Goal: Transaction & Acquisition: Purchase product/service

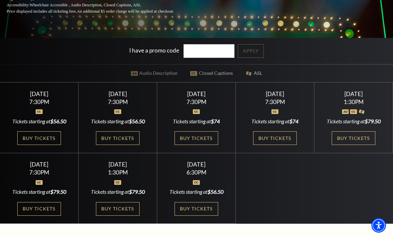
scroll to position [145, 0]
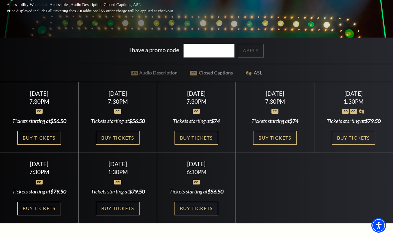
click at [357, 145] on link "Buy Tickets" at bounding box center [353, 138] width 43 height 14
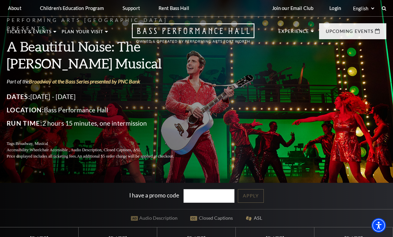
scroll to position [167, 0]
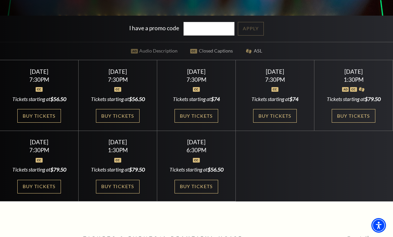
click at [120, 194] on link "Buy Tickets" at bounding box center [117, 187] width 43 height 14
click at [203, 194] on link "Buy Tickets" at bounding box center [195, 187] width 43 height 14
click at [54, 194] on link "Buy Tickets" at bounding box center [38, 187] width 43 height 14
click at [287, 123] on link "Buy Tickets" at bounding box center [274, 116] width 43 height 14
click at [190, 123] on link "Buy Tickets" at bounding box center [195, 116] width 43 height 14
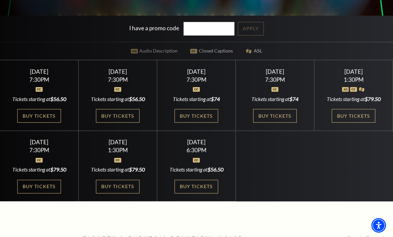
click at [113, 123] on link "Buy Tickets" at bounding box center [117, 116] width 43 height 14
click at [204, 194] on link "Buy Tickets" at bounding box center [195, 187] width 43 height 14
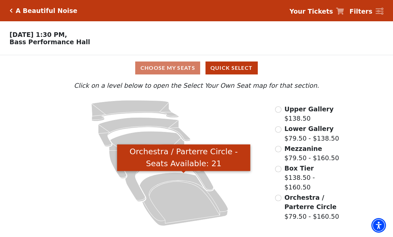
click at [187, 202] on icon "Orchestra / Parterre Circle - Seats Available: 21" at bounding box center [183, 199] width 88 height 53
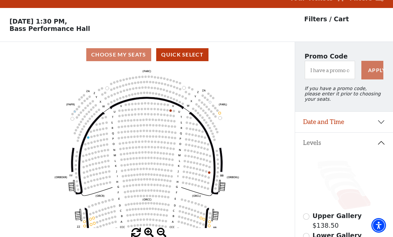
scroll to position [31, 0]
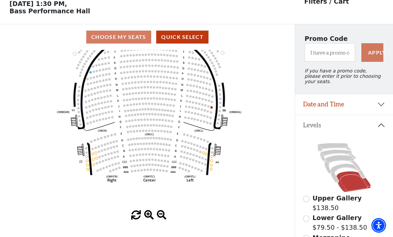
click at [337, 172] on icon at bounding box center [347, 173] width 35 height 19
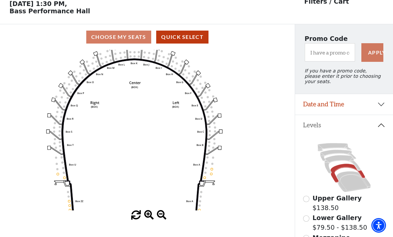
click at [339, 163] on icon at bounding box center [342, 164] width 36 height 18
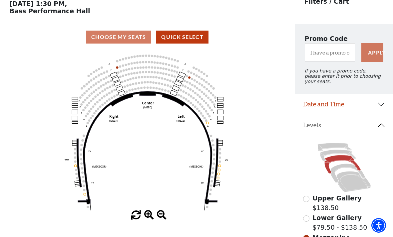
click at [116, 70] on icon "Center (MEZC) Right (MEZR) Left (MEZL) (MEXBOXR) (MEXBOXL) XX WW CC DD YY BB ZZ…" at bounding box center [147, 130] width 265 height 161
click at [117, 69] on circle at bounding box center [117, 67] width 2 height 2
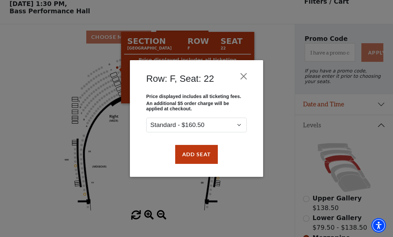
click at [239, 74] on button "Close" at bounding box center [243, 76] width 13 height 13
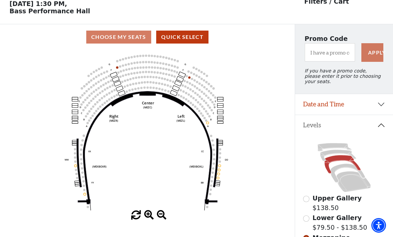
click at [338, 154] on icon at bounding box center [338, 155] width 36 height 11
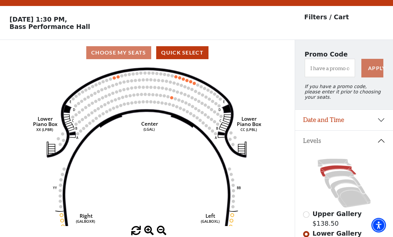
scroll to position [15, 0]
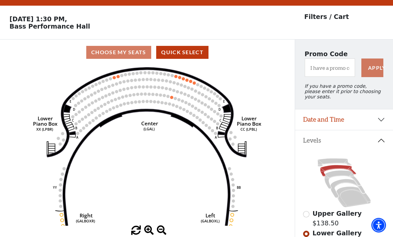
click at [336, 162] on icon at bounding box center [334, 163] width 34 height 8
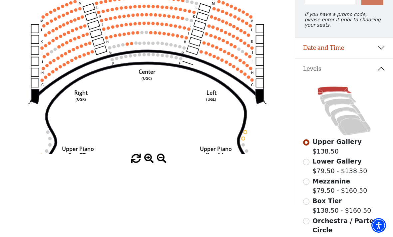
scroll to position [88, 0]
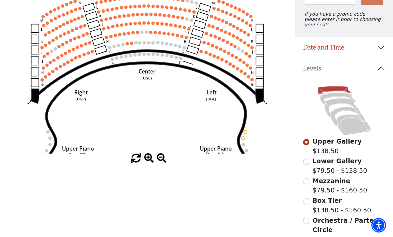
click at [334, 169] on label "Lower Gallery $79.50 - $138.50" at bounding box center [339, 166] width 55 height 19
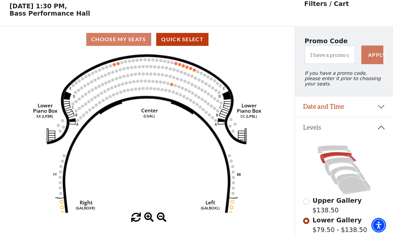
scroll to position [31, 0]
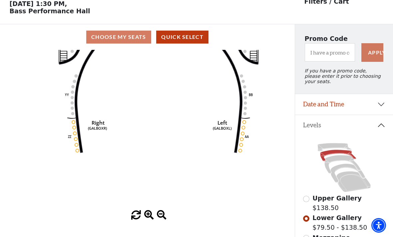
click at [241, 152] on circle at bounding box center [240, 150] width 3 height 3
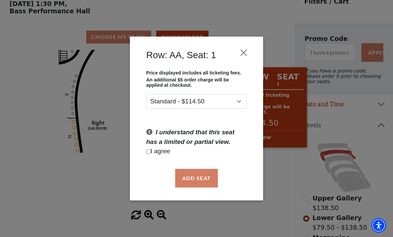
click at [245, 56] on button "Close" at bounding box center [243, 52] width 13 height 13
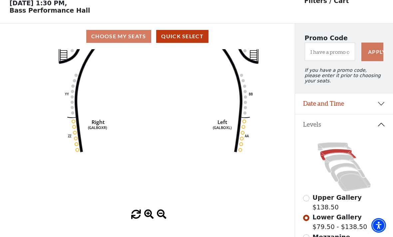
scroll to position [38, 0]
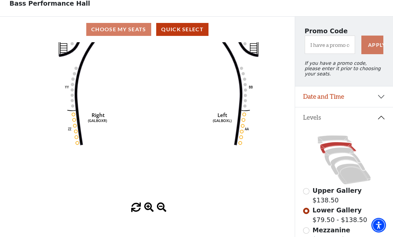
click at [354, 183] on icon at bounding box center [353, 174] width 34 height 21
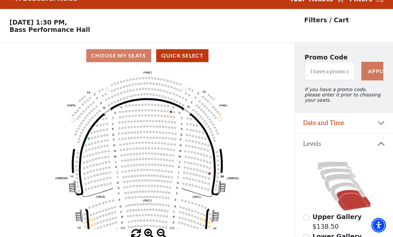
scroll to position [31, 0]
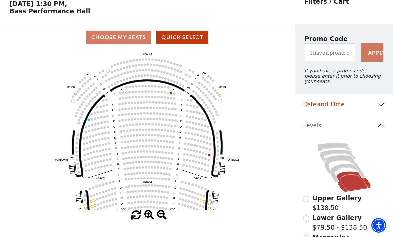
click at [211, 156] on icon "Left (ORPITL) Right (ORPITR) Center (ORPITC) ZZ AA YY BB ZA ZA (ORCL) (ORCR) (O…" at bounding box center [147, 130] width 265 height 161
click at [207, 150] on circle at bounding box center [207, 148] width 2 height 2
click at [207, 155] on circle at bounding box center [206, 154] width 2 height 2
click at [205, 155] on circle at bounding box center [206, 154] width 2 height 2
click at [209, 156] on circle at bounding box center [209, 155] width 2 height 2
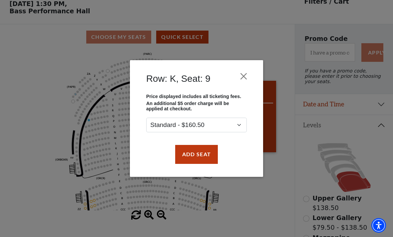
click at [242, 77] on button "Close" at bounding box center [243, 76] width 13 height 13
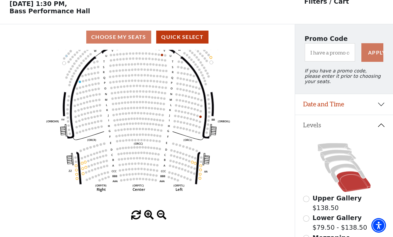
click at [303, 222] on input "Lower Gallery$79.50 - $138.50\a" at bounding box center [306, 219] width 6 height 6
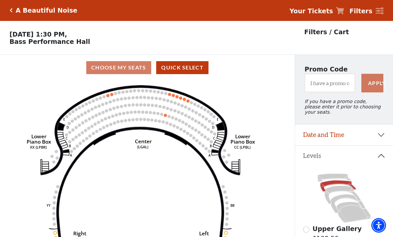
scroll to position [0, 0]
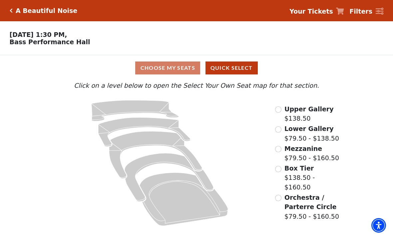
click at [291, 154] on label "Mezzanine $79.50 - $160.50" at bounding box center [311, 153] width 55 height 19
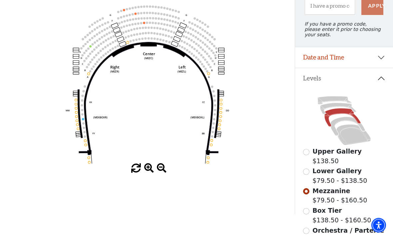
scroll to position [78, 0]
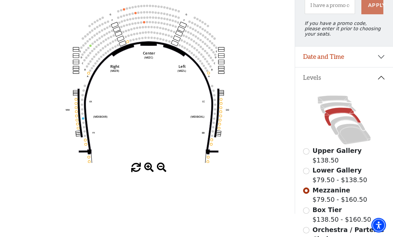
click at [305, 231] on input "Orchestra / Parterre Circle$79.50 - $160.50\a" at bounding box center [306, 231] width 6 height 6
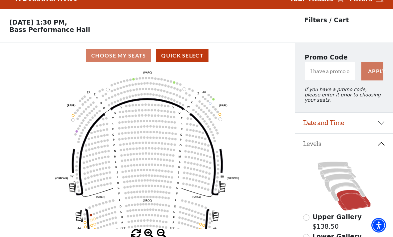
scroll to position [31, 0]
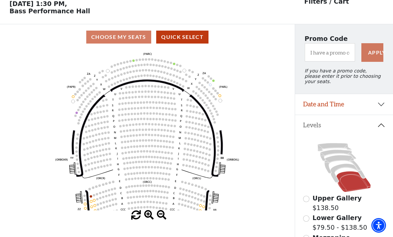
click at [91, 198] on circle at bounding box center [91, 196] width 2 height 2
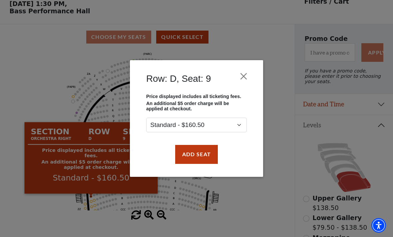
click at [282, 206] on div "Row: D, Seat: 9 Price displayed includes all ticketing fees. An additional $5 o…" at bounding box center [196, 118] width 393 height 237
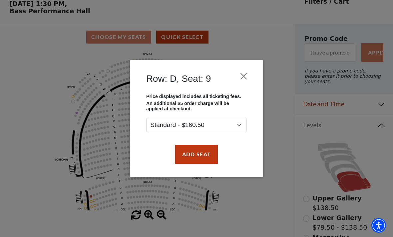
click at [239, 77] on button "Close" at bounding box center [243, 76] width 13 height 13
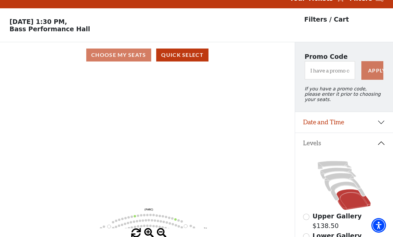
scroll to position [0, 0]
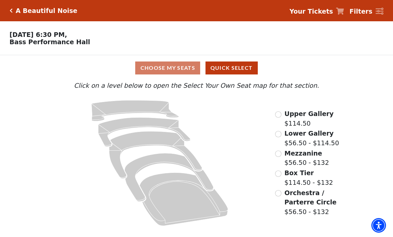
click at [281, 195] on input "Orchestra / Parterre Circle$56.50 - $132\a" at bounding box center [278, 193] width 6 height 6
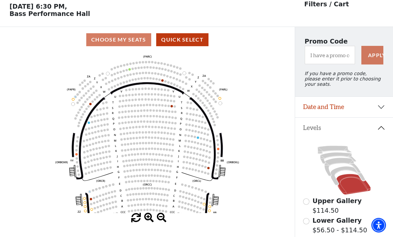
scroll to position [31, 0]
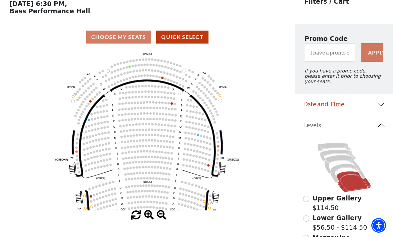
click at [205, 166] on circle at bounding box center [205, 164] width 2 height 2
click at [208, 166] on circle at bounding box center [208, 165] width 2 height 2
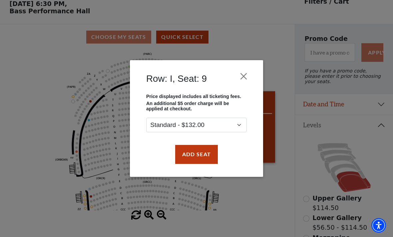
click at [276, 190] on div "Row: I, Seat: 9 Price displayed includes all ticketing fees. An additional $5 o…" at bounding box center [196, 118] width 393 height 237
click at [243, 80] on button "Close" at bounding box center [243, 76] width 13 height 13
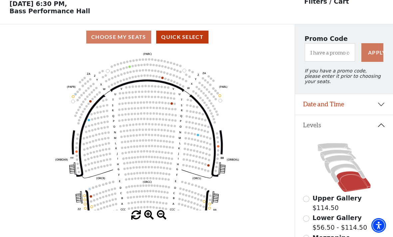
click at [85, 197] on circle at bounding box center [85, 196] width 2 height 2
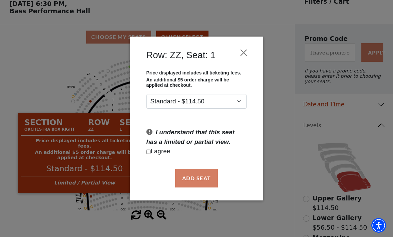
click at [272, 152] on div "Row: ZZ, Seat: 1 Price displayed includes all ticketing fees. An additional $5 …" at bounding box center [196, 118] width 393 height 237
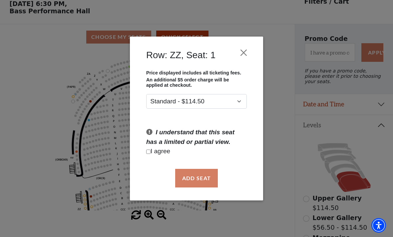
click at [242, 53] on button "Close" at bounding box center [243, 52] width 13 height 13
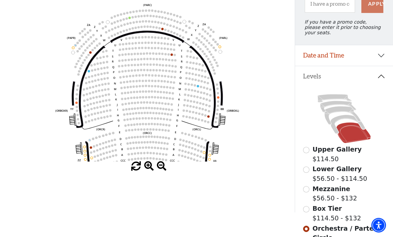
scroll to position [81, 0]
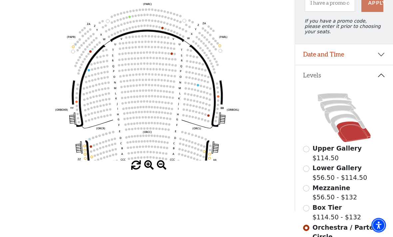
click at [344, 118] on icon at bounding box center [347, 123] width 35 height 19
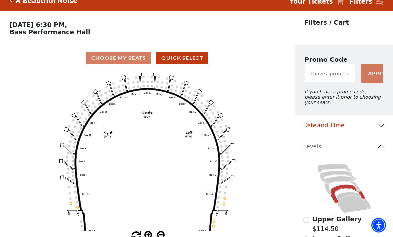
scroll to position [5, 0]
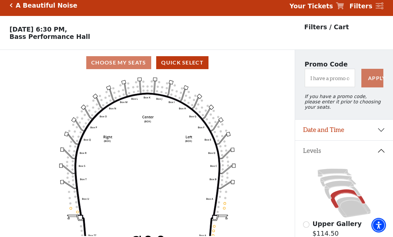
click at [345, 186] on icon at bounding box center [342, 190] width 36 height 18
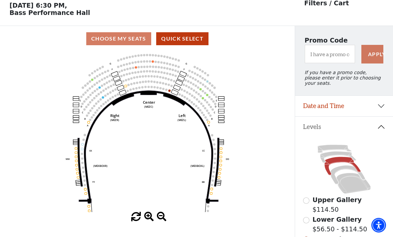
scroll to position [31, 0]
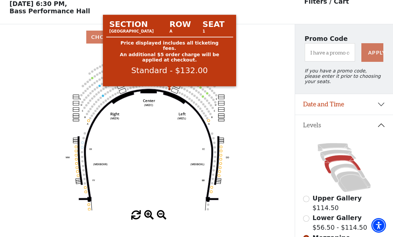
click at [169, 90] on circle at bounding box center [169, 89] width 2 height 2
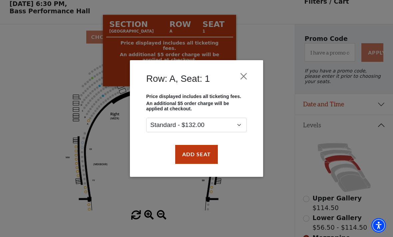
click at [240, 79] on button "Close" at bounding box center [243, 76] width 13 height 13
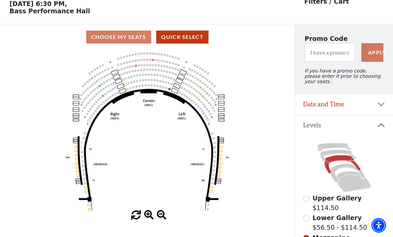
click at [335, 154] on icon at bounding box center [338, 155] width 36 height 11
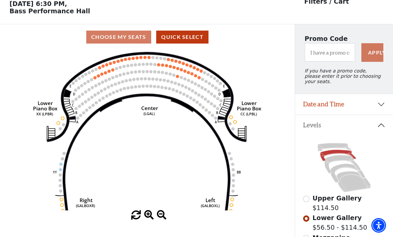
click at [340, 148] on icon at bounding box center [334, 147] width 34 height 8
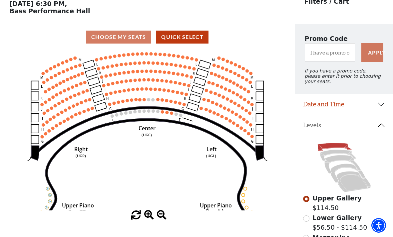
click at [181, 105] on circle at bounding box center [179, 103] width 3 height 3
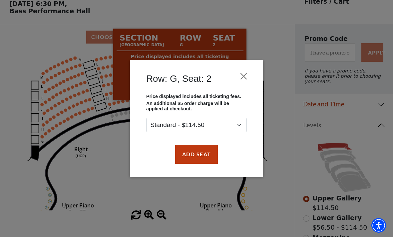
click at [242, 76] on button "Close" at bounding box center [243, 76] width 13 height 13
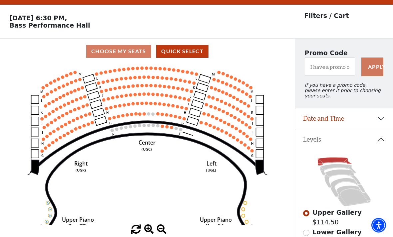
scroll to position [0, 0]
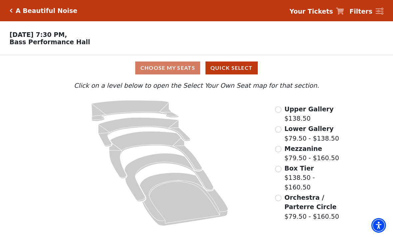
click at [280, 198] on input "Orchestra / Parterre Circle$79.50 - $160.50\a" at bounding box center [278, 198] width 6 height 6
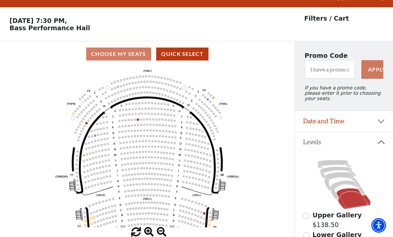
scroll to position [31, 0]
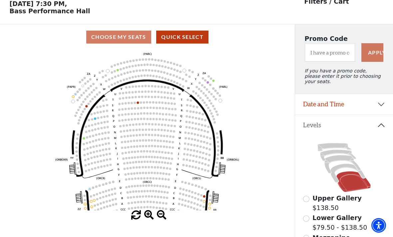
click at [203, 197] on circle at bounding box center [204, 196] width 2 height 2
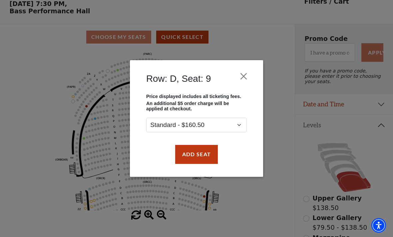
click at [286, 170] on div "Row: D, Seat: 9 Price displayed includes all ticketing fees. An additional $5 o…" at bounding box center [196, 118] width 393 height 237
click at [243, 75] on button "Close" at bounding box center [243, 76] width 13 height 13
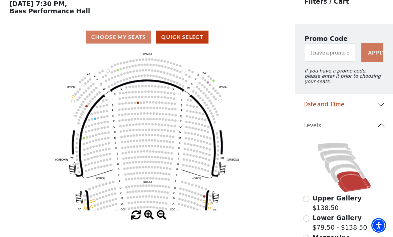
click at [344, 171] on icon at bounding box center [347, 173] width 35 height 19
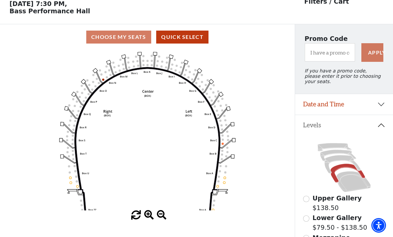
click at [222, 145] on circle at bounding box center [223, 144] width 2 height 2
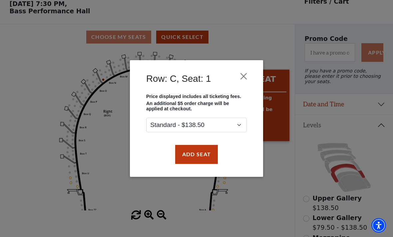
click at [243, 78] on button "Close" at bounding box center [243, 76] width 13 height 13
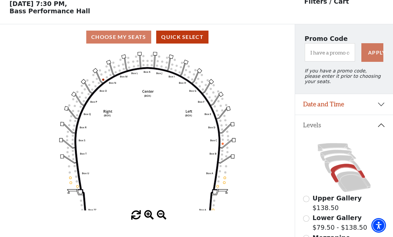
click at [112, 89] on icon "Left (BOX) Right (BOX) Center (BOX) Box ZZ Box U Box T Box S Box R Box Q Box P …" at bounding box center [147, 130] width 265 height 161
click at [97, 79] on circle at bounding box center [97, 79] width 2 height 2
click at [102, 83] on icon at bounding box center [99, 77] width 8 height 13
click at [101, 75] on circle at bounding box center [102, 74] width 2 height 2
click at [102, 81] on use "Seat Selected" at bounding box center [103, 80] width 2 height 2
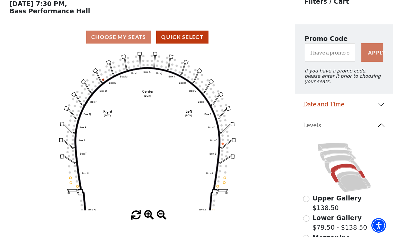
click at [104, 81] on circle at bounding box center [103, 80] width 2 height 2
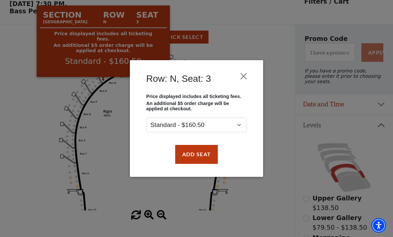
click at [244, 82] on button "Close" at bounding box center [243, 76] width 13 height 13
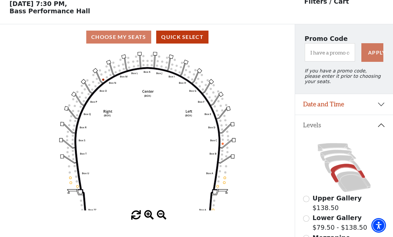
click at [344, 159] on icon at bounding box center [342, 164] width 36 height 18
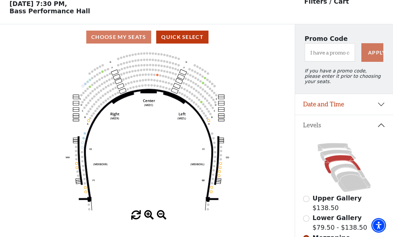
click at [334, 156] on icon at bounding box center [338, 155] width 36 height 11
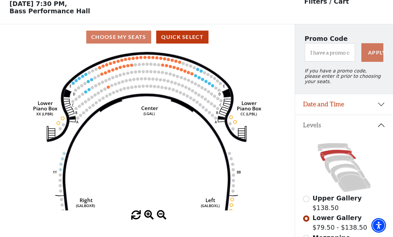
click at [339, 150] on icon at bounding box center [334, 147] width 34 height 8
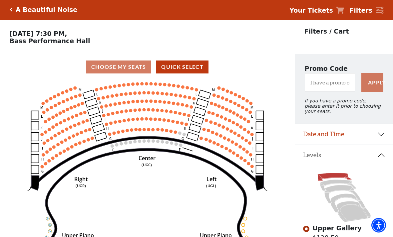
scroll to position [1, 0]
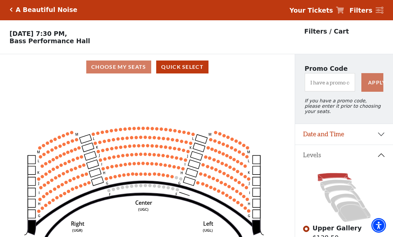
click at [230, 199] on circle at bounding box center [230, 197] width 3 height 3
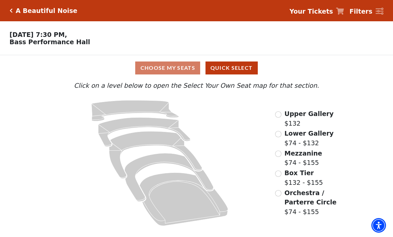
click at [280, 192] on input "Orchestra / Parterre Circle$74 - $155\a" at bounding box center [278, 193] width 6 height 6
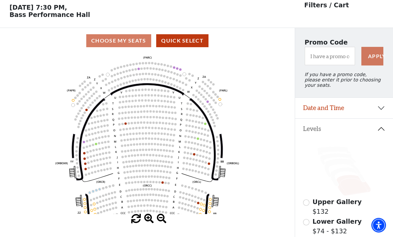
scroll to position [31, 0]
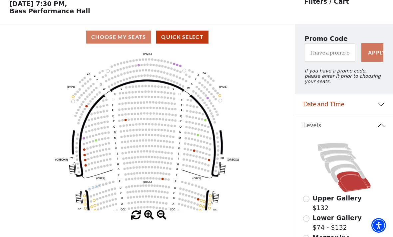
click at [209, 161] on circle at bounding box center [209, 160] width 2 height 2
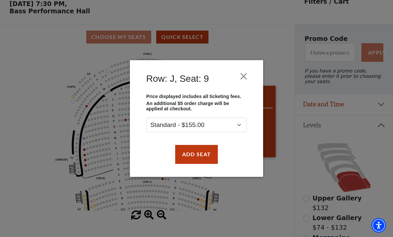
click at [279, 169] on div "Row: J, Seat: 9 Price displayed includes all ticketing fees. An additional $5 o…" at bounding box center [196, 118] width 393 height 237
click at [246, 74] on button "Close" at bounding box center [243, 76] width 13 height 13
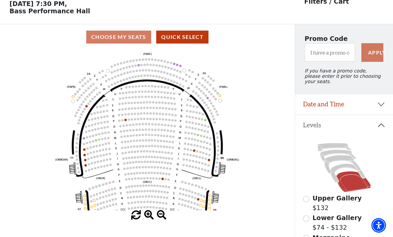
click at [343, 170] on icon at bounding box center [347, 173] width 35 height 19
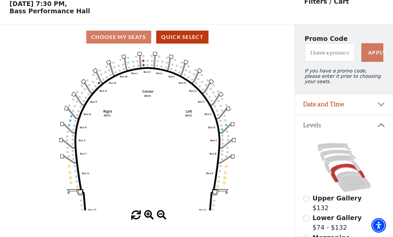
click at [139, 67] on circle at bounding box center [138, 66] width 2 height 2
click at [144, 65] on icon "Left (BOX) Right (BOX) Center (BOX) Box ZZ Box U Box T Box S Box R Box Q Box P …" at bounding box center [147, 130] width 265 height 161
click at [143, 64] on icon "Left (BOX) Right (BOX) Center (BOX) Box ZZ Box U Box T Box S Box R Box Q Box P …" at bounding box center [147, 130] width 265 height 161
click at [142, 68] on icon "Left (BOX) Right (BOX) Center (BOX) Box ZZ Box U Box T Box S Box R Box Q Box P …" at bounding box center [147, 130] width 265 height 161
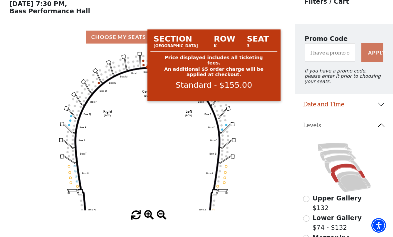
click at [144, 66] on circle at bounding box center [143, 65] width 2 height 2
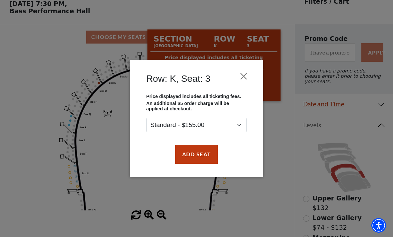
click at [247, 76] on button "Close" at bounding box center [243, 76] width 13 height 13
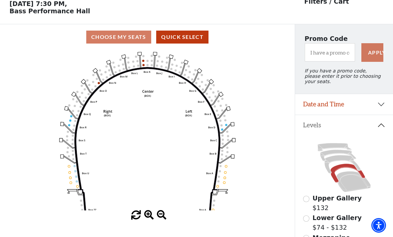
click at [338, 160] on icon at bounding box center [342, 164] width 36 height 18
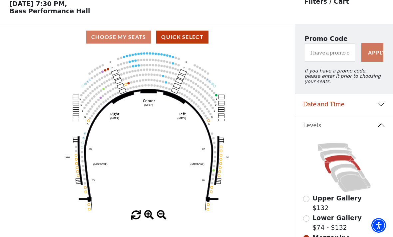
click at [338, 155] on icon at bounding box center [338, 155] width 36 height 11
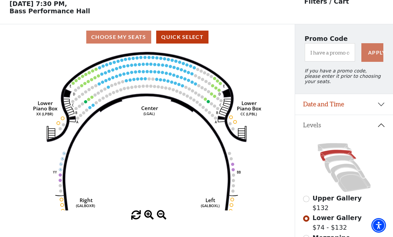
click at [235, 170] on use "Seat Selected" at bounding box center [233, 170] width 4 height 4
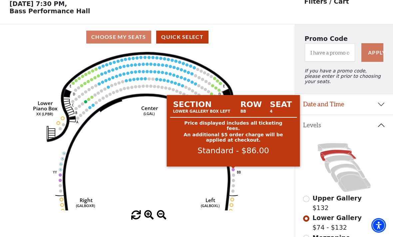
click at [232, 171] on circle at bounding box center [233, 169] width 3 height 3
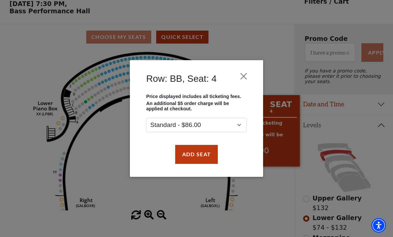
click at [245, 80] on button "Close" at bounding box center [243, 76] width 13 height 13
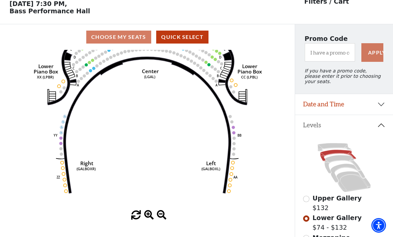
click at [334, 148] on icon at bounding box center [334, 147] width 34 height 8
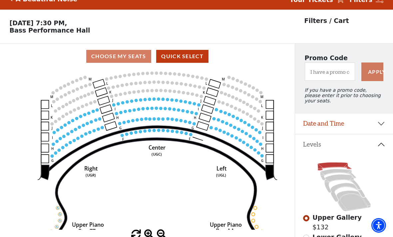
scroll to position [0, 0]
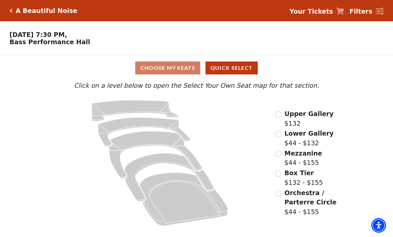
click at [277, 177] on input "Box Tier$132 - $155\a" at bounding box center [278, 174] width 6 height 6
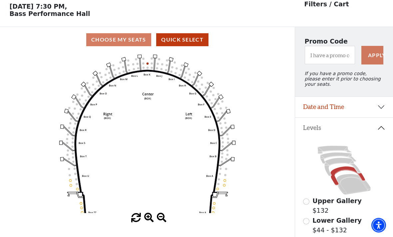
scroll to position [31, 0]
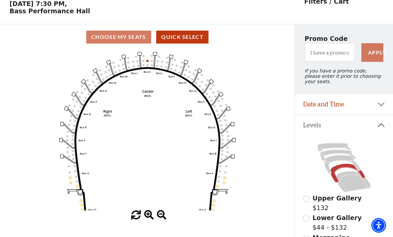
click at [339, 159] on icon at bounding box center [342, 164] width 36 height 18
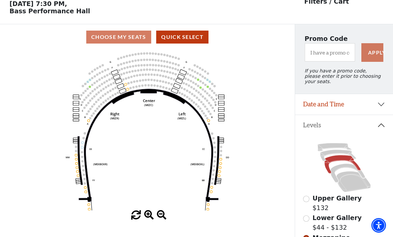
click at [333, 150] on icon at bounding box center [334, 147] width 34 height 8
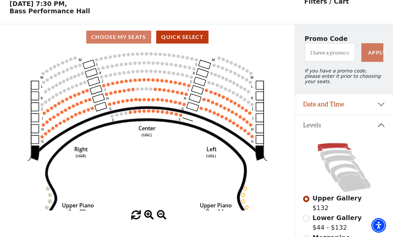
click at [330, 153] on icon at bounding box center [338, 155] width 36 height 11
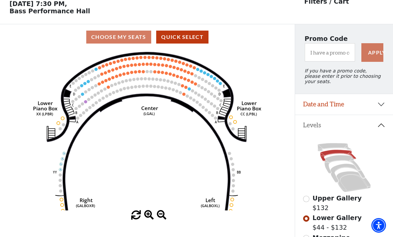
click at [336, 160] on icon at bounding box center [342, 164] width 36 height 18
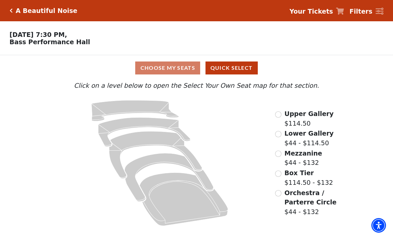
click at [278, 157] on input "Mezzanine$44 - $132\a" at bounding box center [278, 154] width 6 height 6
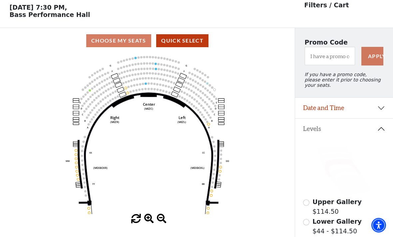
scroll to position [31, 0]
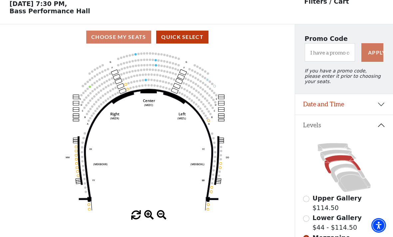
click at [334, 156] on icon at bounding box center [338, 155] width 36 height 11
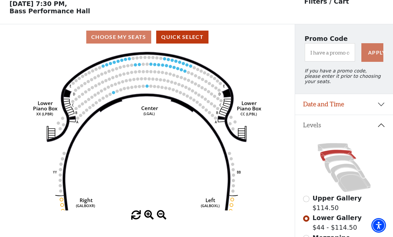
click at [342, 168] on icon at bounding box center [347, 173] width 35 height 19
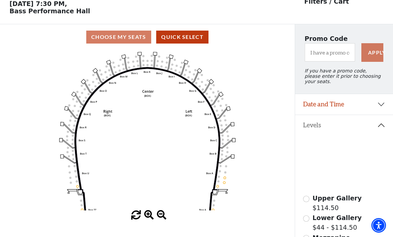
click at [217, 187] on circle at bounding box center [218, 186] width 2 height 2
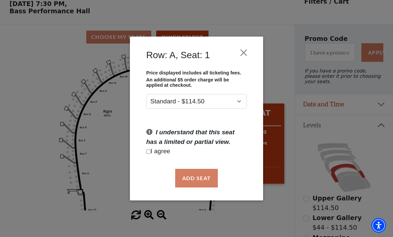
click at [244, 53] on button "Close" at bounding box center [243, 52] width 13 height 13
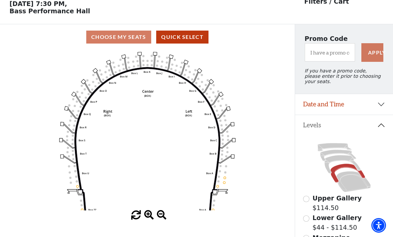
click at [351, 188] on icon at bounding box center [353, 181] width 34 height 21
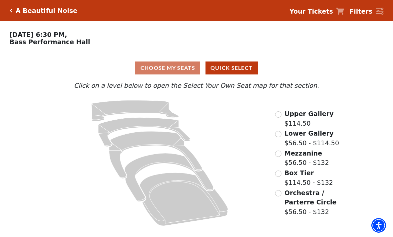
click at [280, 153] on input "Mezzanine$56.50 - $132\a" at bounding box center [278, 154] width 6 height 6
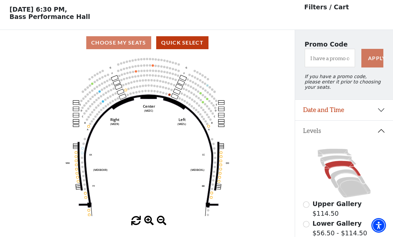
scroll to position [31, 0]
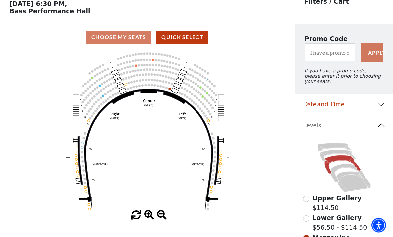
click at [166, 90] on circle at bounding box center [166, 88] width 2 height 2
click at [167, 89] on circle at bounding box center [166, 88] width 2 height 2
click at [170, 89] on icon "Center (MEZC) Right (MEZR) Left (MEZL) (MEXBOXR) (MEXBOXL) XX WW CC DD YY BB ZZ…" at bounding box center [147, 130] width 265 height 161
click at [170, 90] on circle at bounding box center [169, 89] width 2 height 2
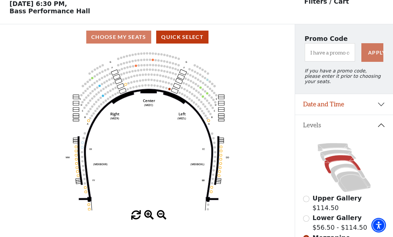
scroll to position [31, 0]
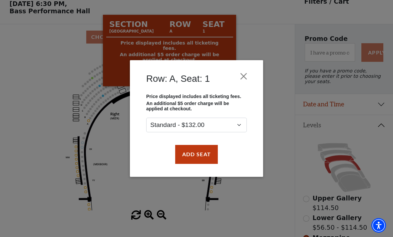
click at [245, 76] on button "Close" at bounding box center [243, 76] width 13 height 13
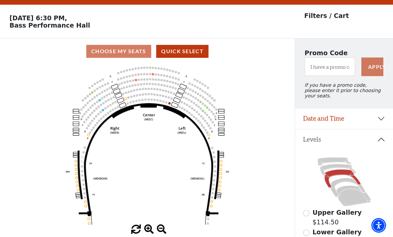
scroll to position [16, 0]
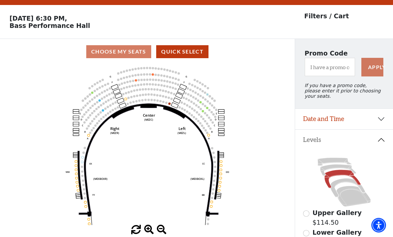
click at [89, 136] on circle at bounding box center [89, 135] width 2 height 2
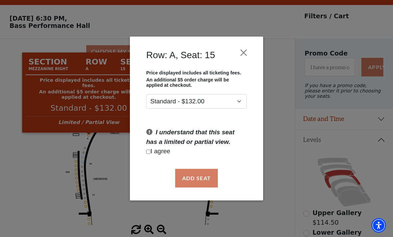
click at [276, 164] on div "Row: A, Seat: 15 Price displayed includes all ticketing fees. An additional $5 …" at bounding box center [196, 118] width 393 height 237
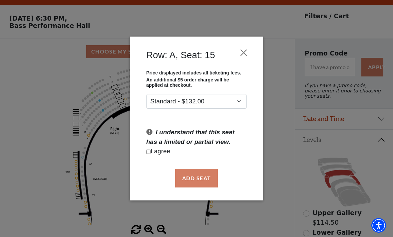
click at [244, 54] on button "Close" at bounding box center [243, 52] width 13 height 13
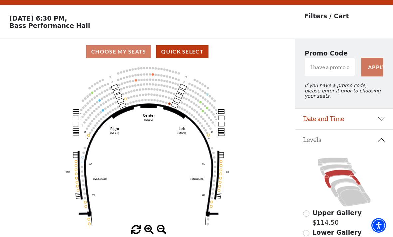
click at [165, 104] on circle at bounding box center [166, 103] width 2 height 2
click at [167, 104] on circle at bounding box center [166, 103] width 2 height 2
click at [169, 105] on circle at bounding box center [169, 104] width 2 height 2
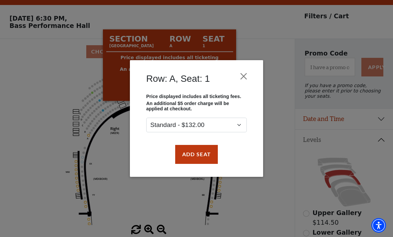
click at [197, 156] on button "Add Seat" at bounding box center [196, 154] width 43 height 19
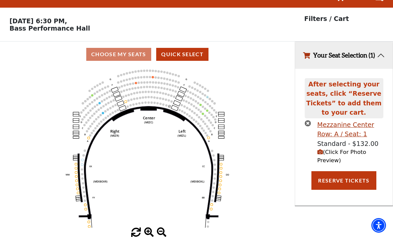
click at [339, 157] on span "(Click For Photo Preview)" at bounding box center [341, 156] width 49 height 15
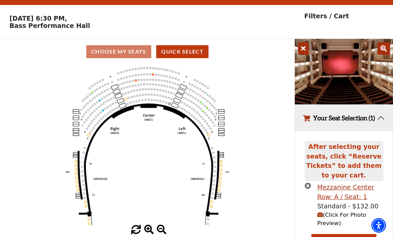
click at [303, 52] on icon at bounding box center [303, 48] width 11 height 13
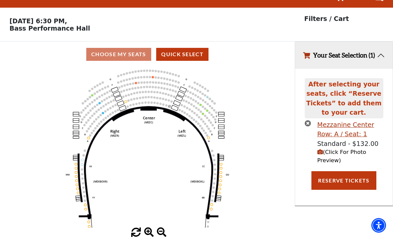
click at [350, 186] on button "Reserve Tickets" at bounding box center [343, 180] width 65 height 19
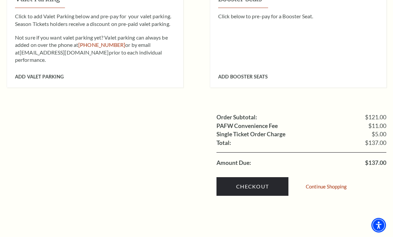
scroll to position [559, 0]
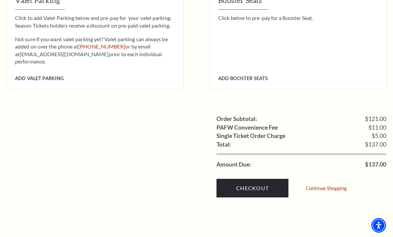
click at [257, 179] on link "Checkout" at bounding box center [252, 188] width 72 height 19
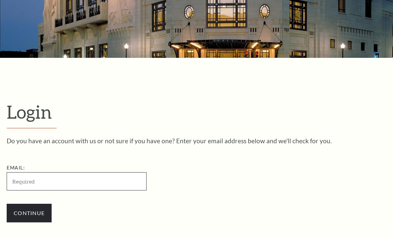
scroll to position [172, 0]
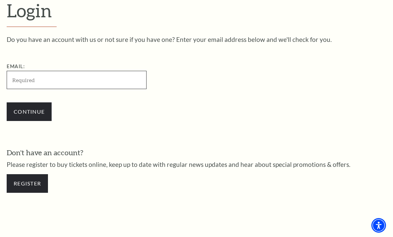
click at [120, 84] on input "Email:" at bounding box center [77, 80] width 140 height 18
click at [257, 76] on div "Do you have an account with us or not sure if you have one? Enter your email ad…" at bounding box center [196, 82] width 379 height 92
click at [109, 84] on input "Email:" at bounding box center [77, 80] width 140 height 18
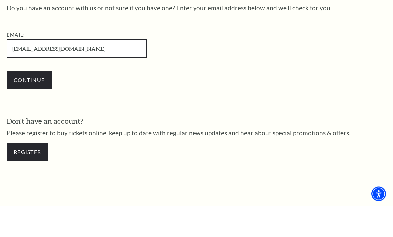
type input "[EMAIL_ADDRESS][DOMAIN_NAME]"
click at [38, 103] on input "Continue" at bounding box center [29, 112] width 45 height 19
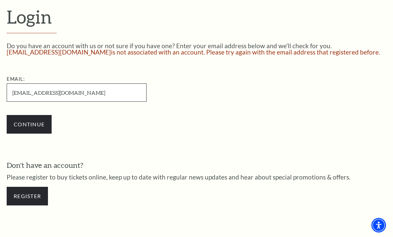
scroll to position [166, 0]
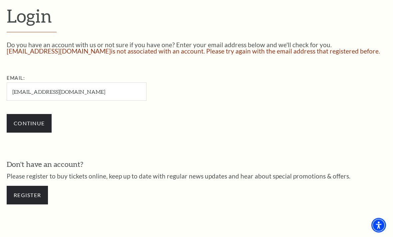
click at [21, 191] on link "Register" at bounding box center [27, 195] width 41 height 19
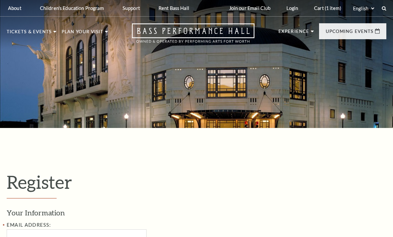
select select "1"
select select "TX"
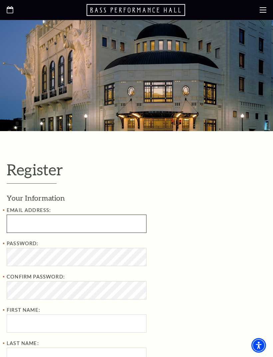
click at [91, 227] on input "Email Address:" at bounding box center [77, 224] width 140 height 18
type input "heykaren23@gmail.com"
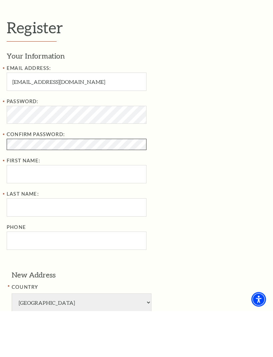
scroll to position [97, 0]
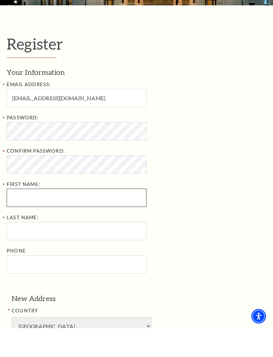
click at [121, 218] on input "First Name:" at bounding box center [77, 227] width 140 height 18
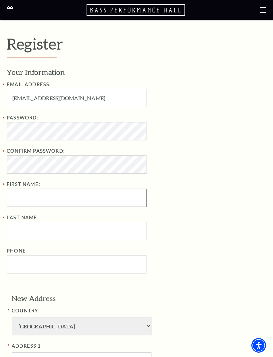
type input "Karen"
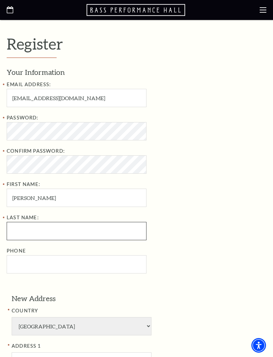
type input "Ehlers"
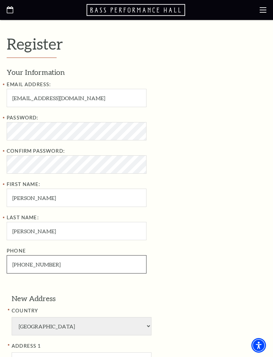
type input "352-681-6355"
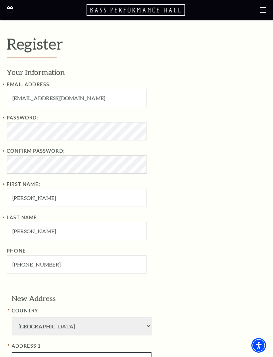
type input "2001 E 4th St"
type input "#12052"
type input "Fort Worth"
type input "76102"
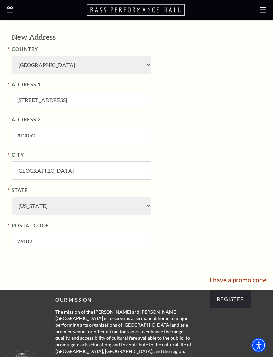
scroll to position [387, 0]
click at [238, 237] on input "Register" at bounding box center [230, 299] width 41 height 19
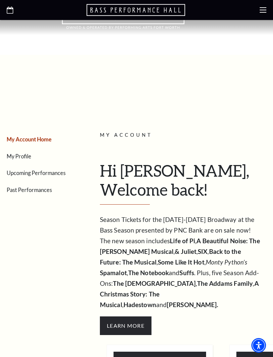
click at [128, 317] on span "Learn More" at bounding box center [126, 326] width 52 height 19
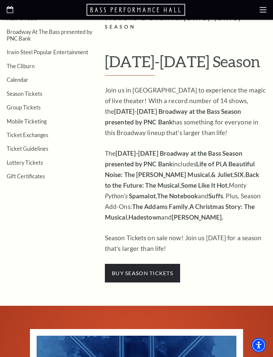
scroll to position [137, 0]
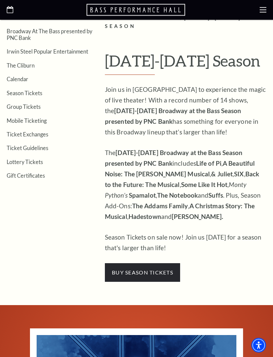
click at [165, 264] on span "buy season tickets" at bounding box center [142, 273] width 75 height 19
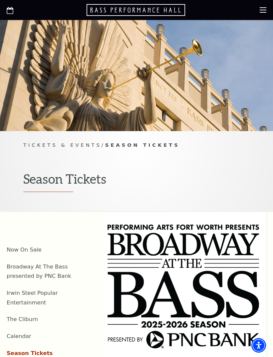
click at [262, 9] on icon at bounding box center [263, 10] width 7 height 7
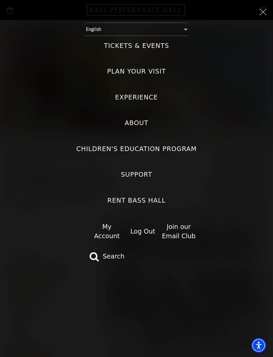
click at [268, 9] on div "Select: English Español Tickets & Events Now On Sale Broadway At The Bass prese…" at bounding box center [136, 178] width 273 height 357
click at [260, 12] on icon at bounding box center [263, 12] width 7 height 7
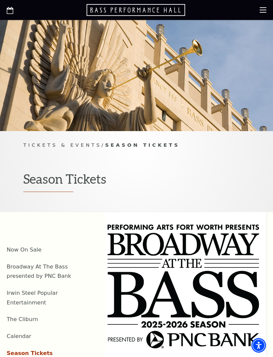
click at [7, 8] on use "Open this option" at bounding box center [10, 10] width 7 height 7
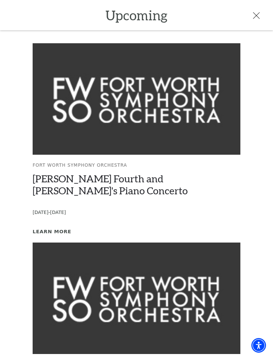
click at [257, 17] on use at bounding box center [256, 15] width 7 height 7
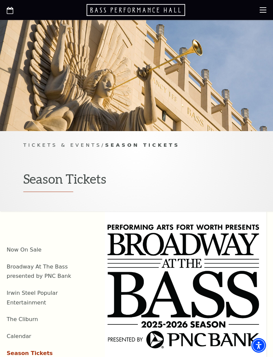
click at [260, 11] on icon at bounding box center [263, 10] width 7 height 7
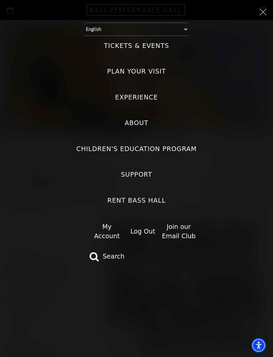
click at [222, 89] on div "Tickets & Events Now On Sale Broadway At The Bass presented by PNC Bank Irwin S…" at bounding box center [137, 151] width 260 height 231
click at [263, 9] on icon at bounding box center [263, 12] width 7 height 7
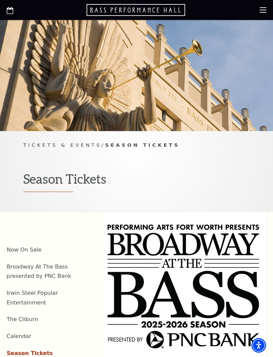
click at [260, 9] on icon at bounding box center [263, 10] width 7 height 7
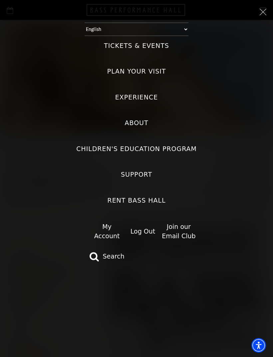
click at [258, 22] on div "Select: English Español Tickets & Events Now On Sale Broadway At The Bass prese…" at bounding box center [136, 178] width 273 height 357
click at [253, 7] on div at bounding box center [137, 12] width 260 height 10
click at [260, 16] on div "Select: English Español Tickets & Events Now On Sale Broadway At The Bass prese…" at bounding box center [136, 178] width 273 height 357
click at [261, 13] on icon at bounding box center [263, 12] width 7 height 7
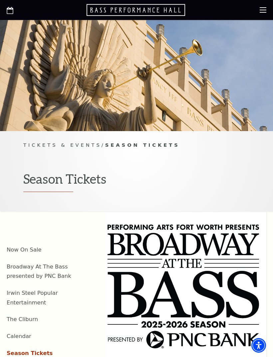
click at [260, 11] on icon at bounding box center [263, 10] width 7 height 7
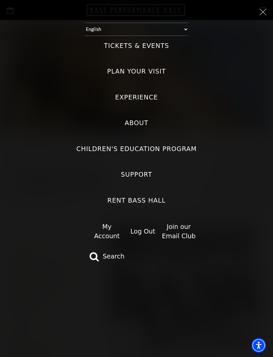
click at [261, 6] on div "Select: English Español Tickets & Events Now On Sale Broadway At The Bass prese…" at bounding box center [136, 178] width 273 height 357
click at [261, 13] on icon at bounding box center [263, 12] width 7 height 7
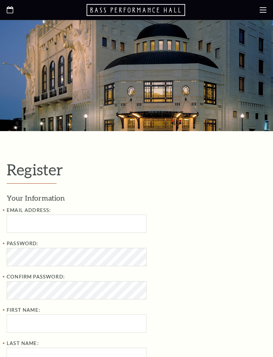
select select "1"
select select "[GEOGRAPHIC_DATA]"
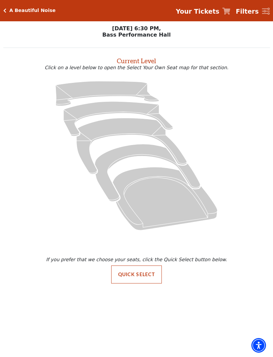
click at [211, 15] on strong "Your Tickets" at bounding box center [198, 11] width 44 height 7
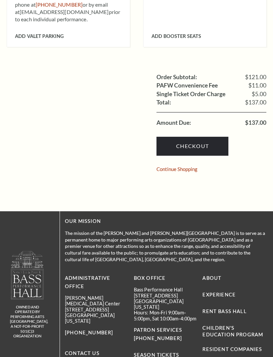
scroll to position [516, 0]
click at [210, 138] on link "Checkout" at bounding box center [192, 146] width 72 height 19
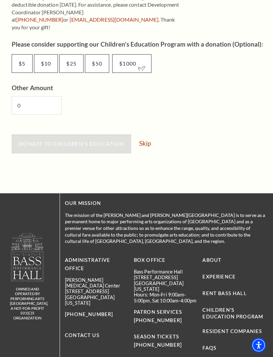
scroll to position [386, 0]
click at [147, 140] on link "Skip" at bounding box center [145, 143] width 12 height 6
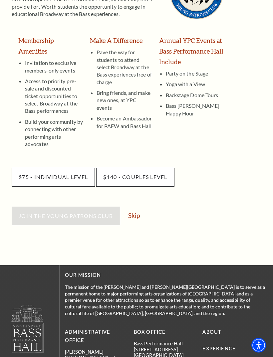
scroll to position [136, 0]
click at [135, 212] on link "Skip" at bounding box center [134, 215] width 12 height 6
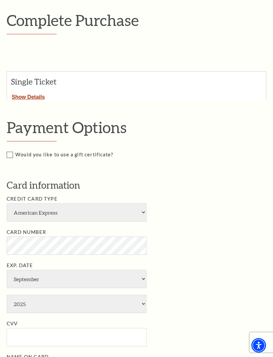
scroll to position [101, 0]
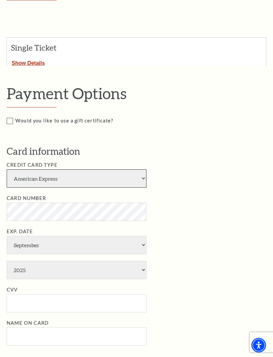
click at [134, 177] on select "American Express Visa Master Card Discover" at bounding box center [77, 179] width 140 height 18
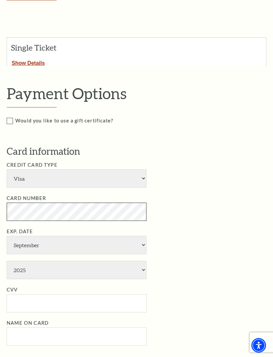
scroll to position [132, 0]
select select "25"
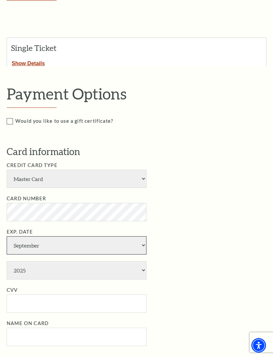
select select "1"
select select "2028"
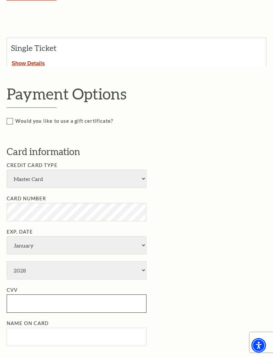
type input "557"
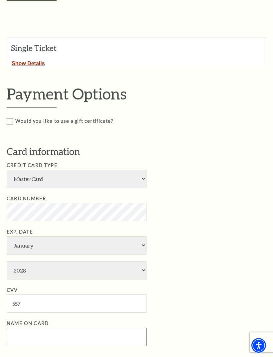
type input "Karen Ehlers"
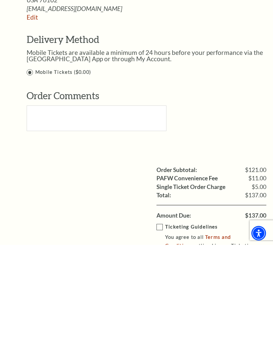
scroll to position [436, 0]
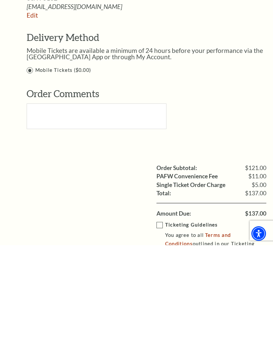
click at [161, 333] on label "Ticketing Guidelines You agree to all Terms and Conditions outlined in our Tick…" at bounding box center [215, 350] width 119 height 35
click at [0, 0] on input "Ticketing Guidelines You agree to all Terms and Conditions outlined in our Tick…" at bounding box center [0, 0] width 0 height 0
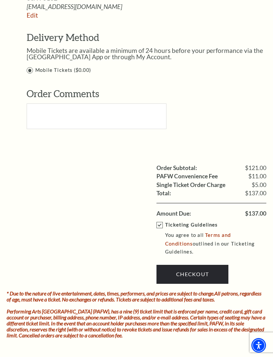
click at [176, 265] on link "Checkout" at bounding box center [192, 274] width 72 height 19
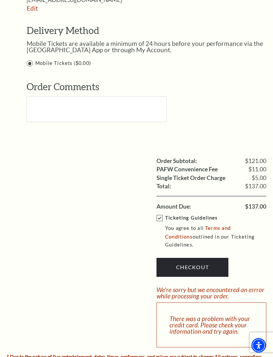
scroll to position [559, 0]
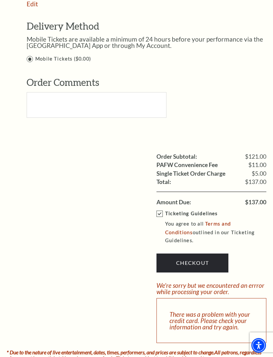
click at [212, 254] on link "Checkout" at bounding box center [192, 263] width 72 height 19
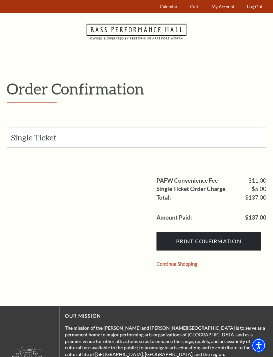
click at [240, 245] on input "Print Confirmation" at bounding box center [208, 241] width 105 height 19
click at [216, 9] on link "My Account" at bounding box center [222, 6] width 29 height 13
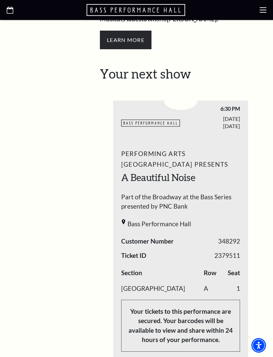
scroll to position [286, 0]
